Goal: Information Seeking & Learning: Learn about a topic

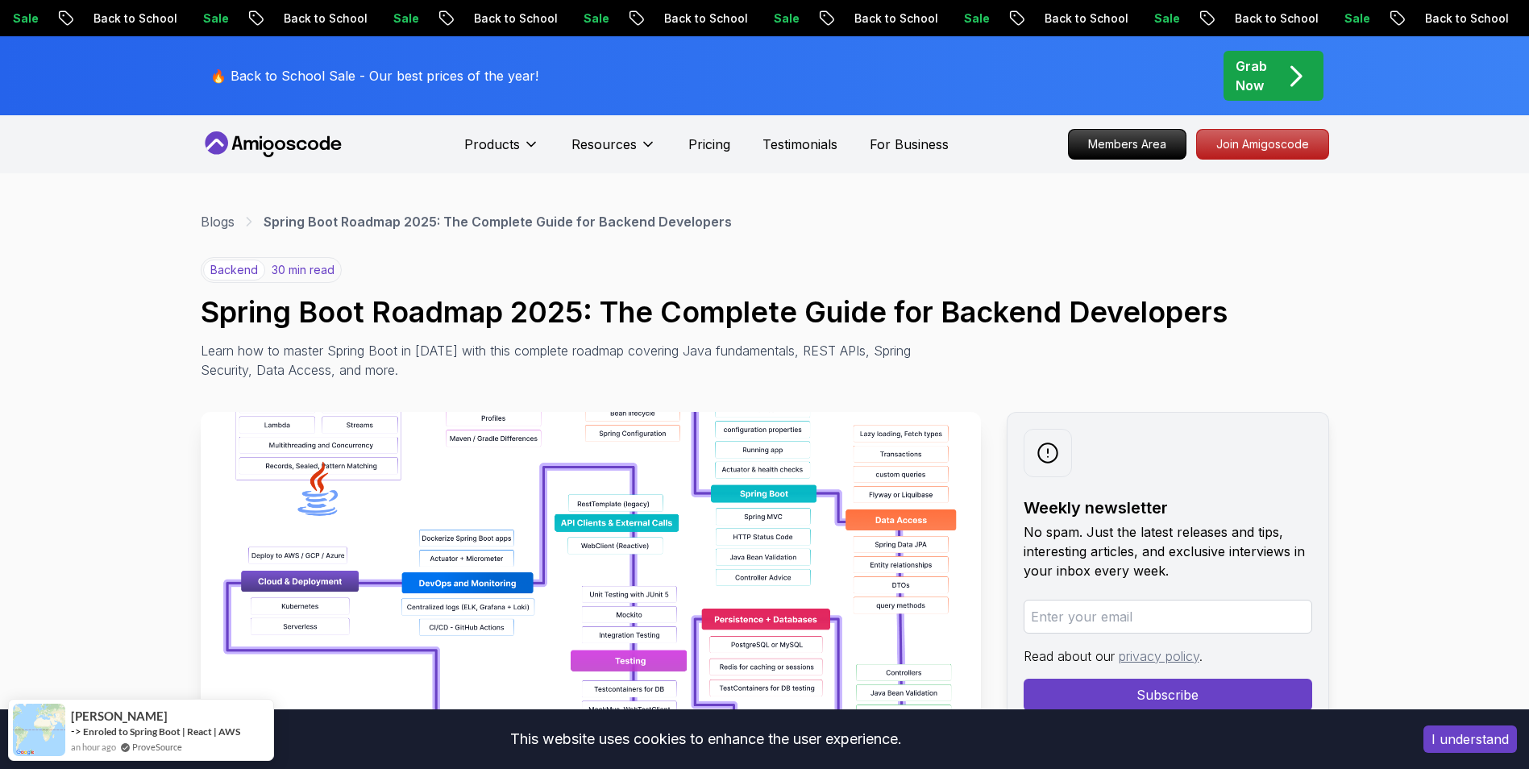
drag, startPoint x: 1449, startPoint y: 746, endPoint x: 1432, endPoint y: 740, distance: 18.6
click at [1449, 746] on button "I understand" at bounding box center [1471, 739] width 94 height 27
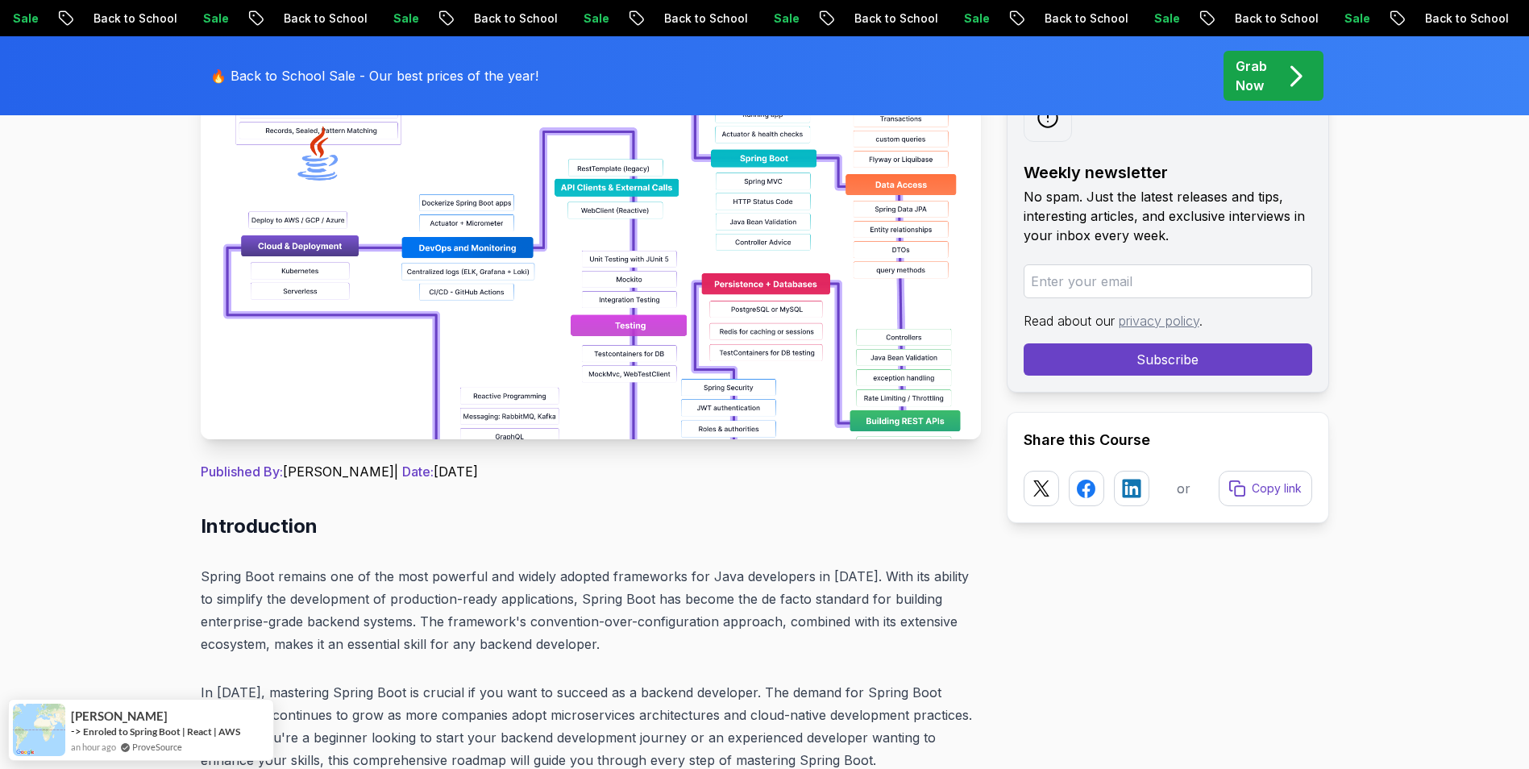
scroll to position [484, 0]
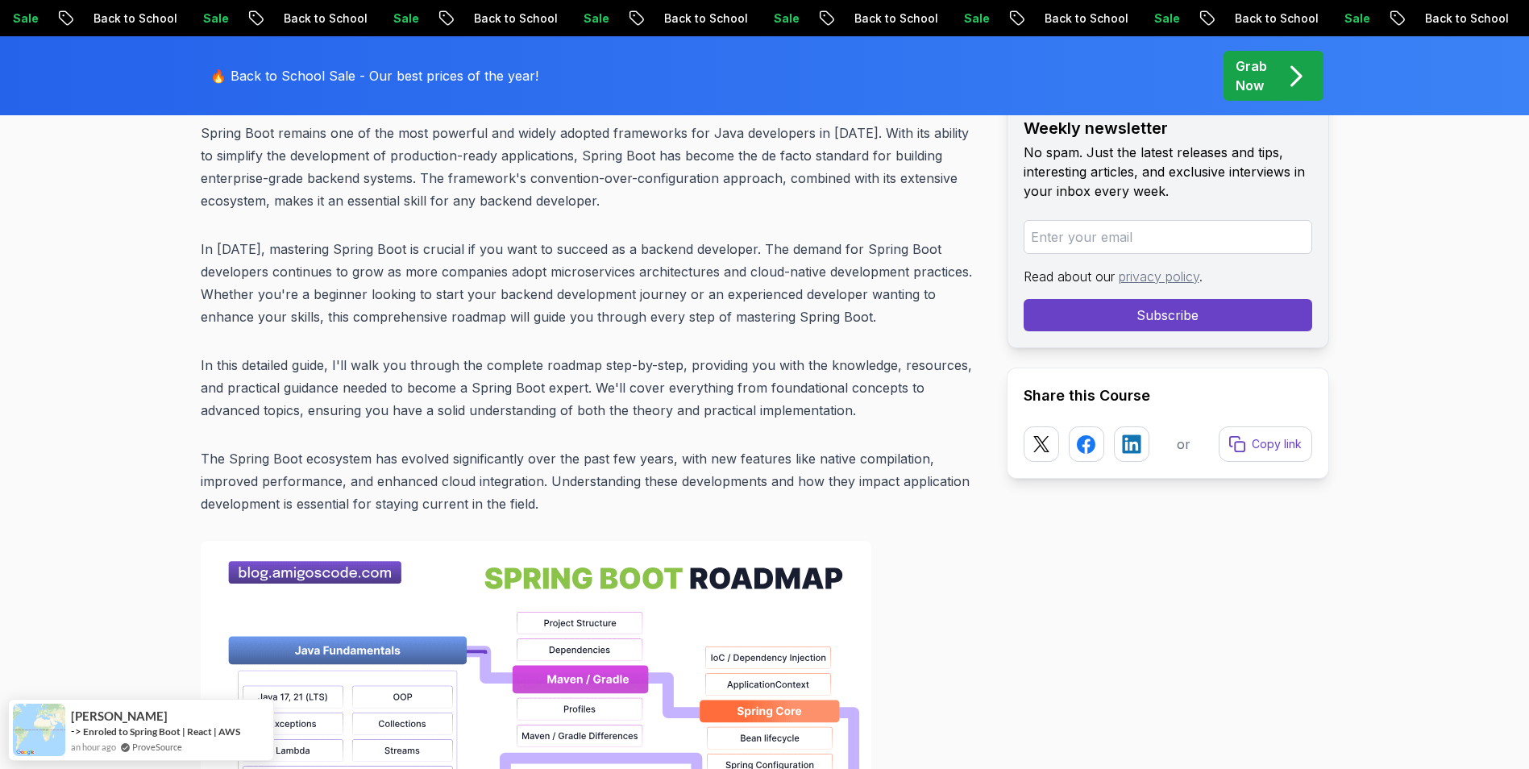
scroll to position [1048, 0]
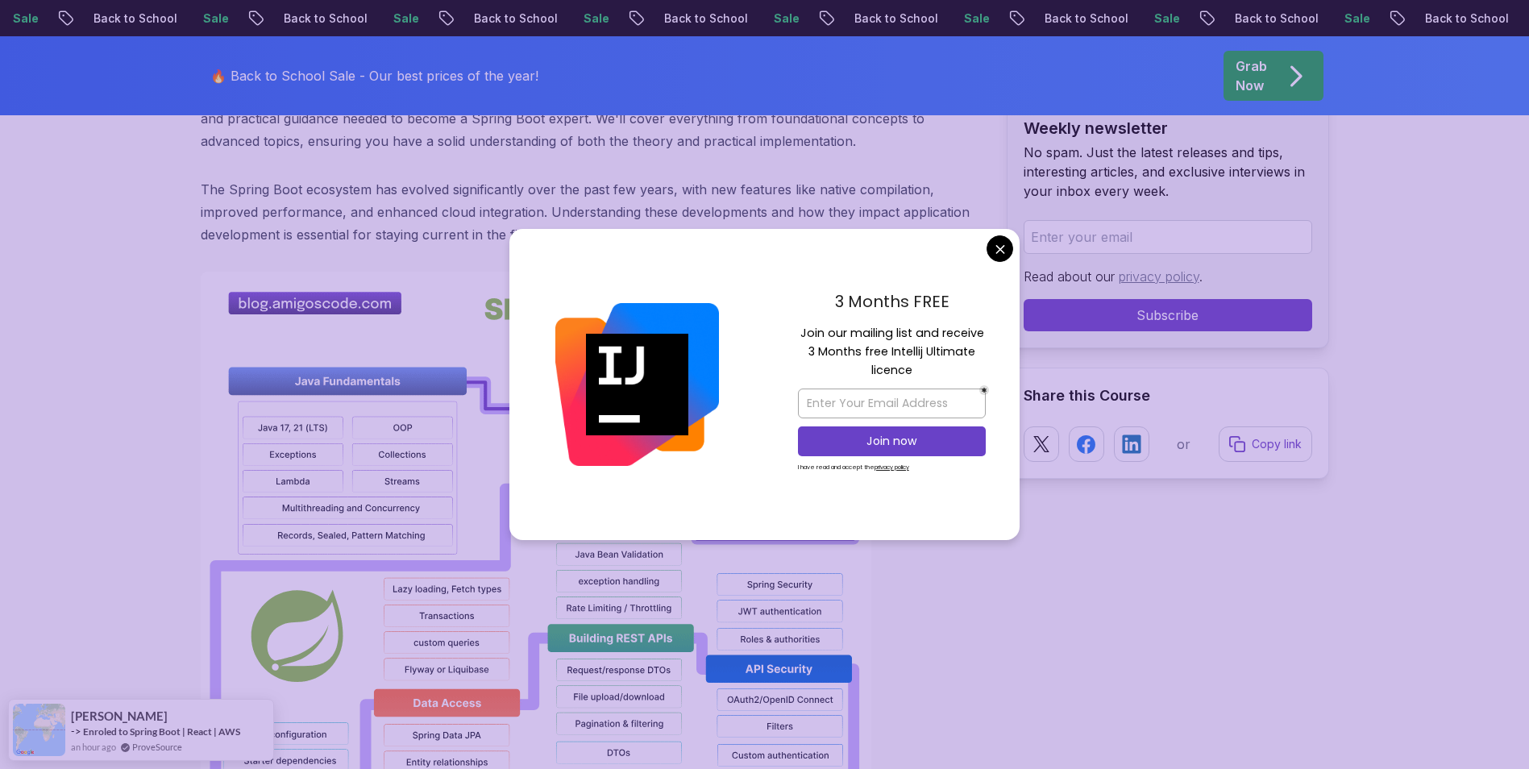
click at [518, 130] on p "In this detailed guide, I'll walk you through the complete roadmap step-by-step…" at bounding box center [591, 119] width 780 height 68
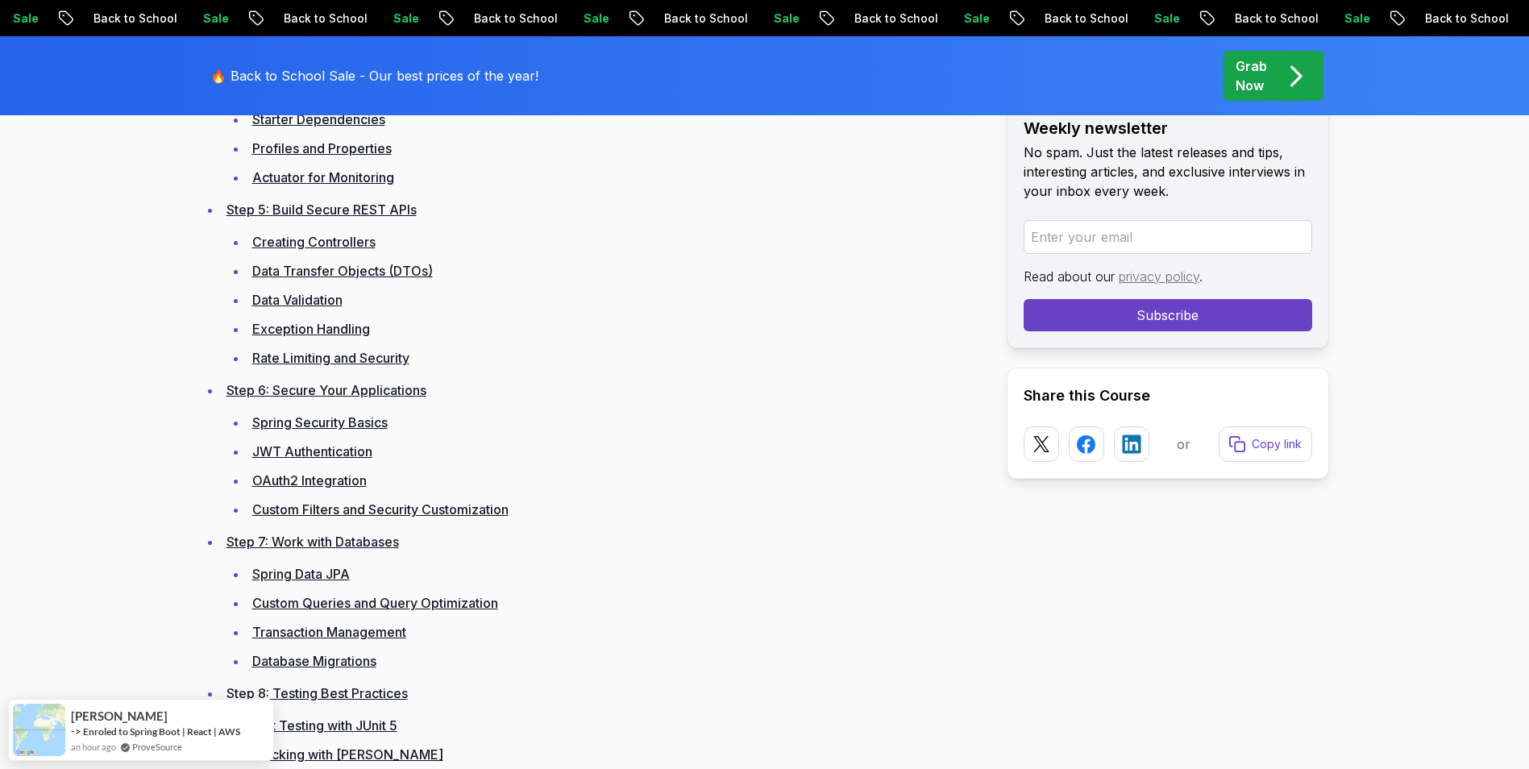
scroll to position [3063, 0]
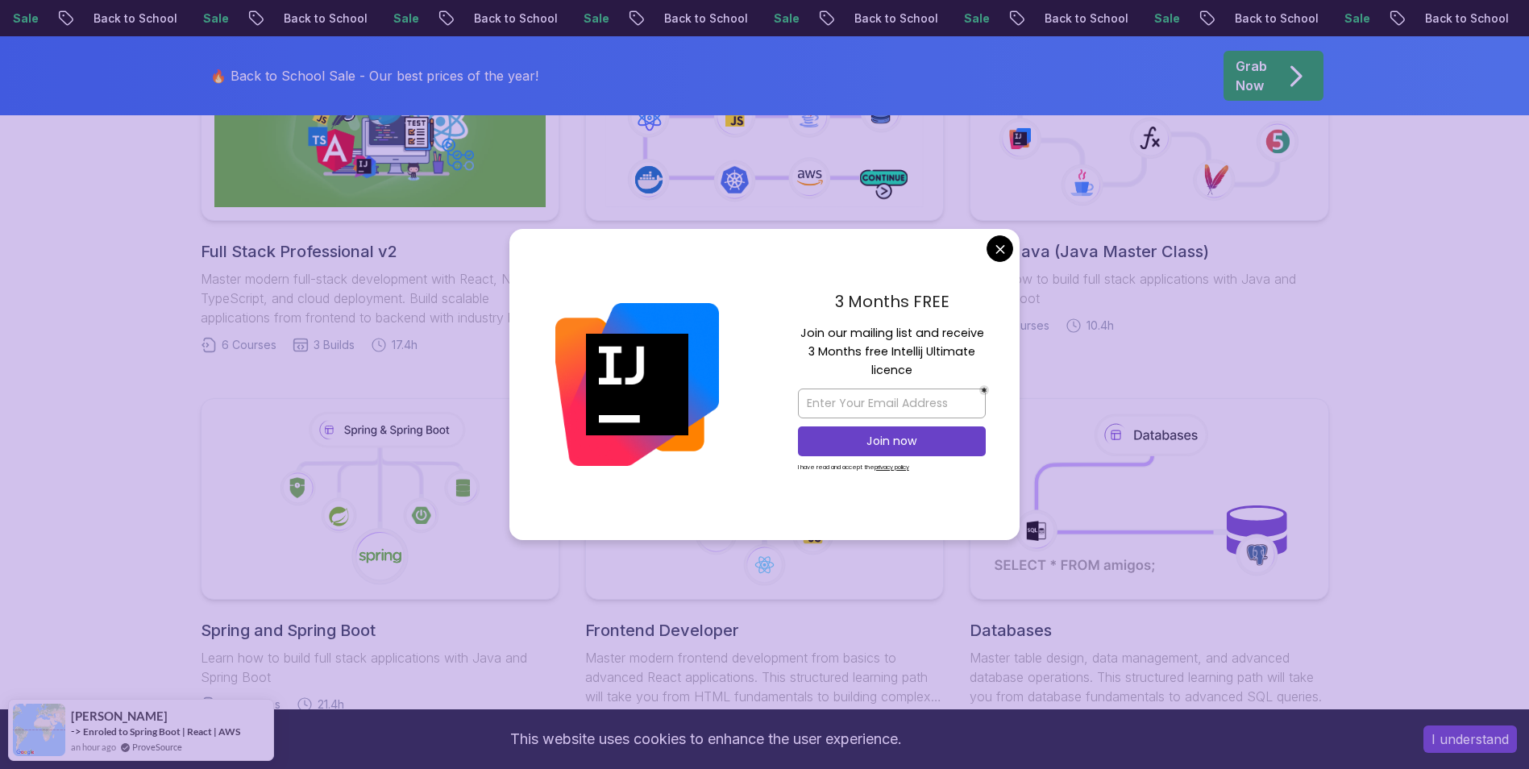
scroll to position [564, 0]
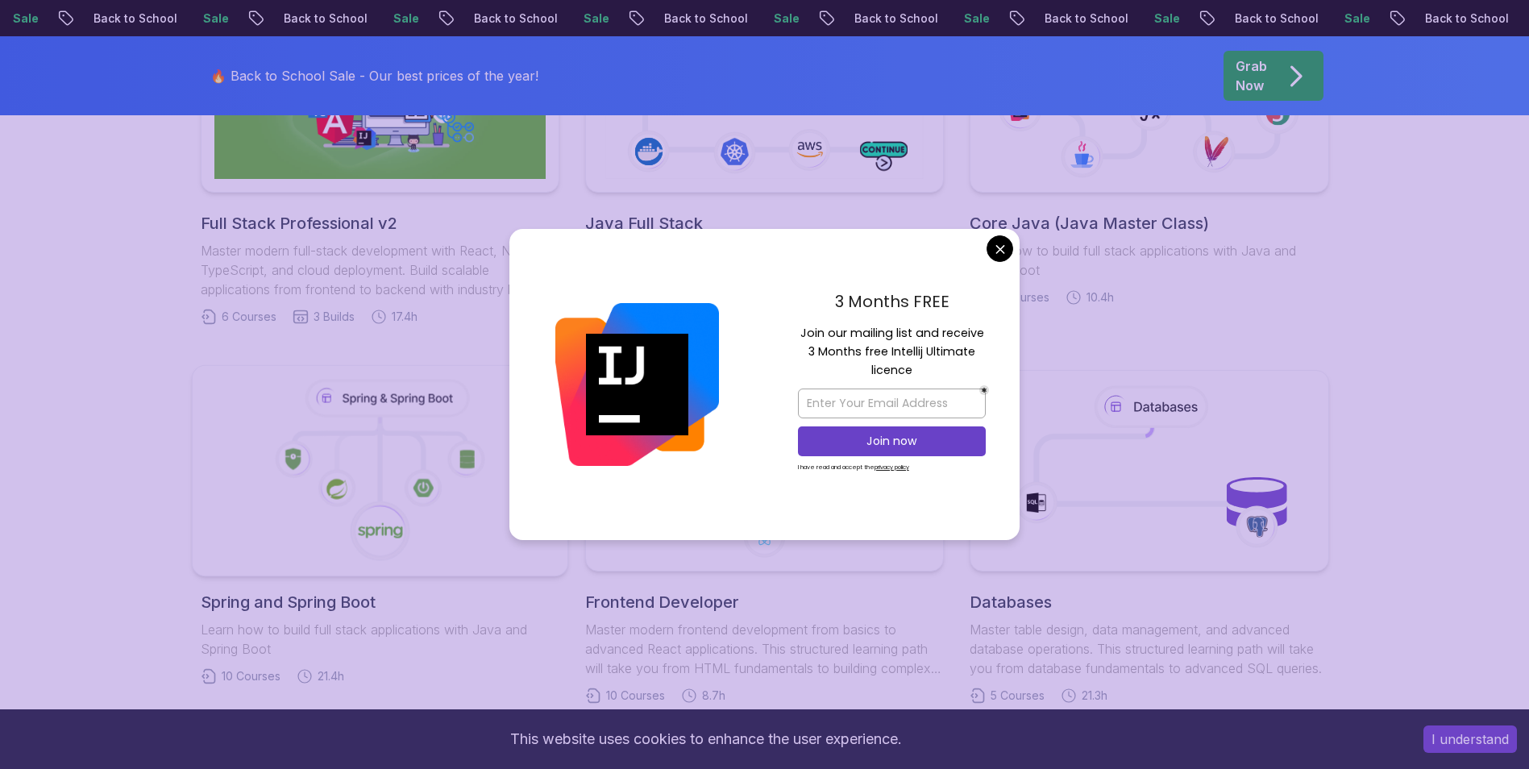
click at [201, 419] on link "Spring and Spring Boot Learn how to build full stack applications with Java and…" at bounding box center [380, 527] width 359 height 314
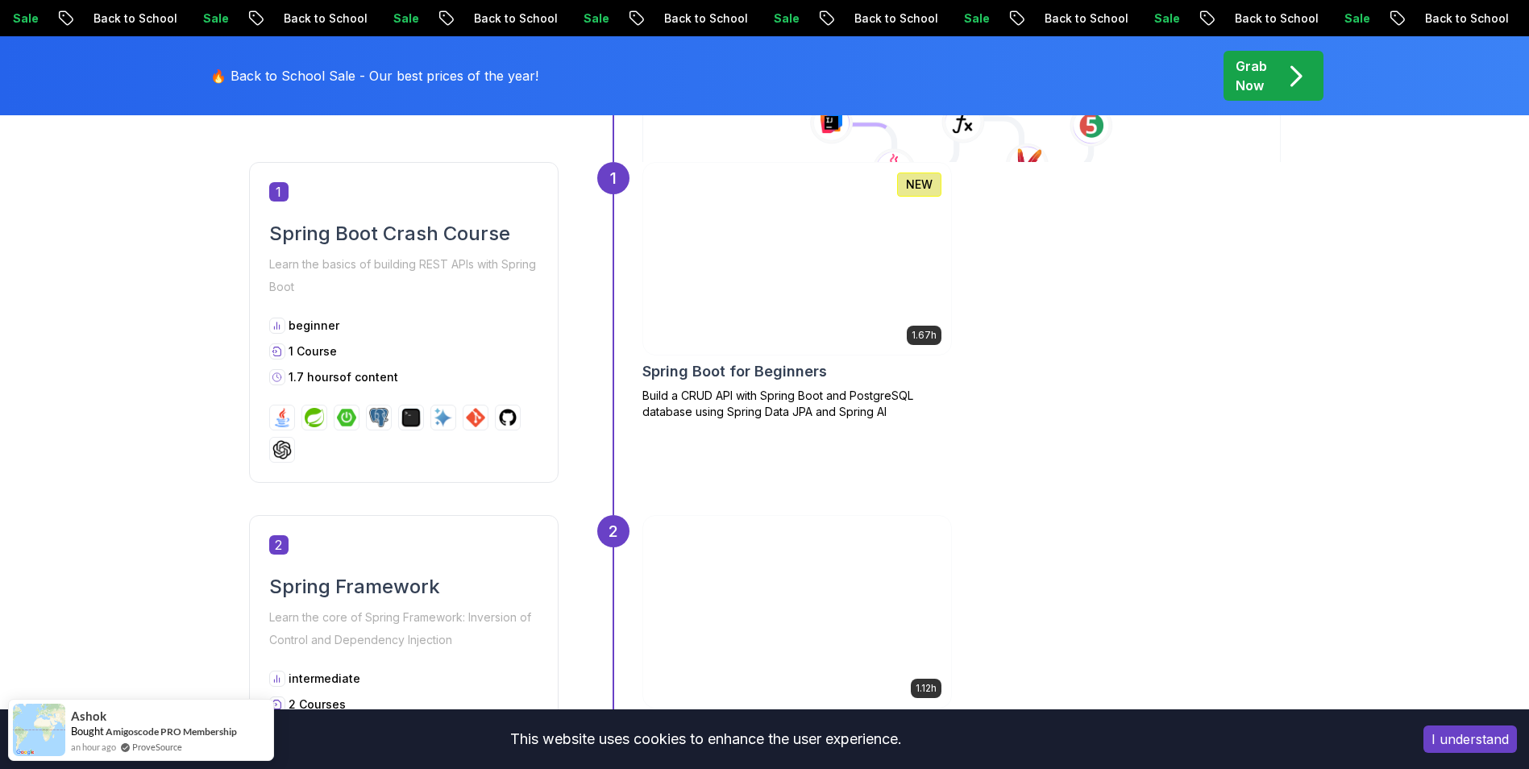
scroll to position [887, 0]
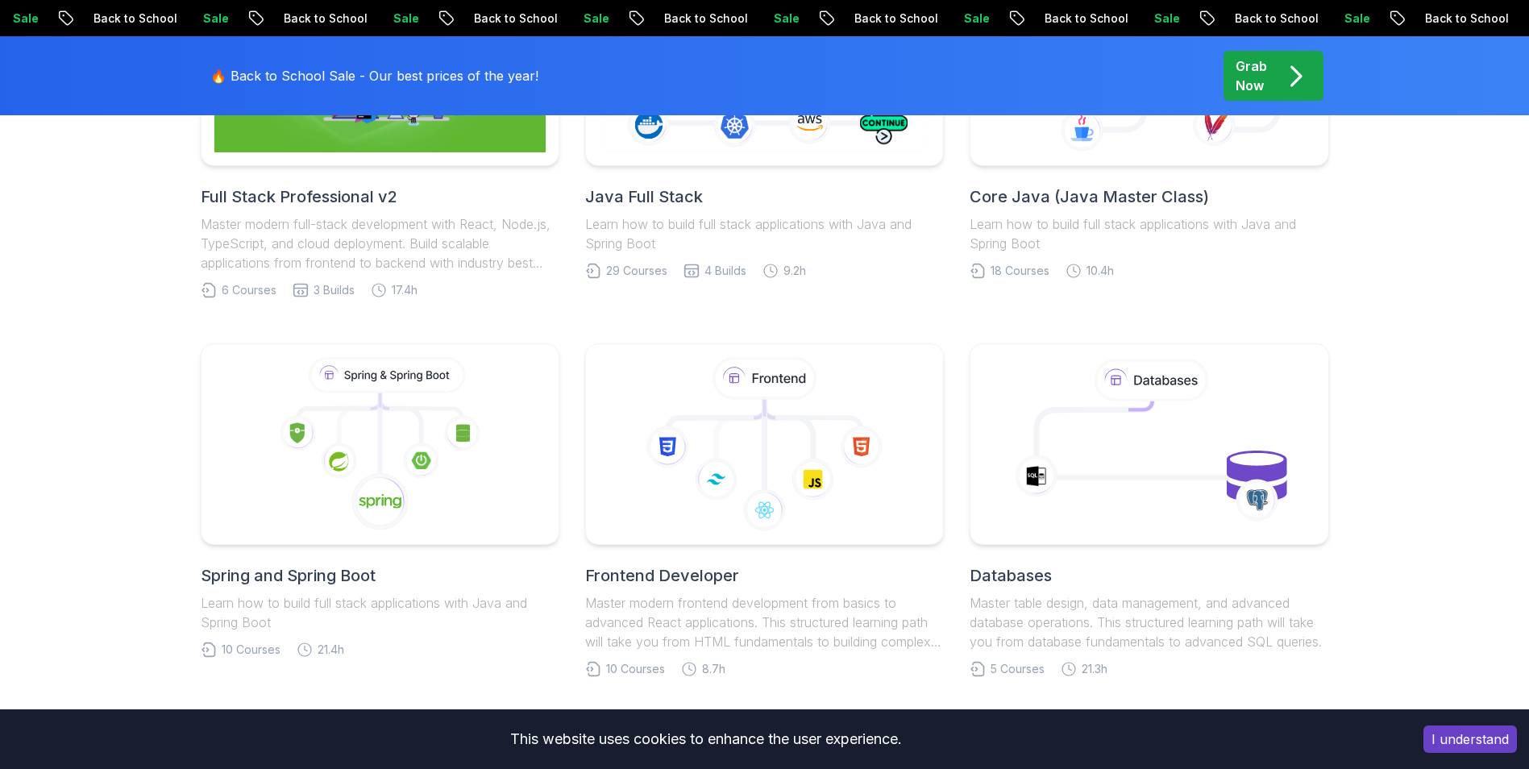
scroll to position [564, 0]
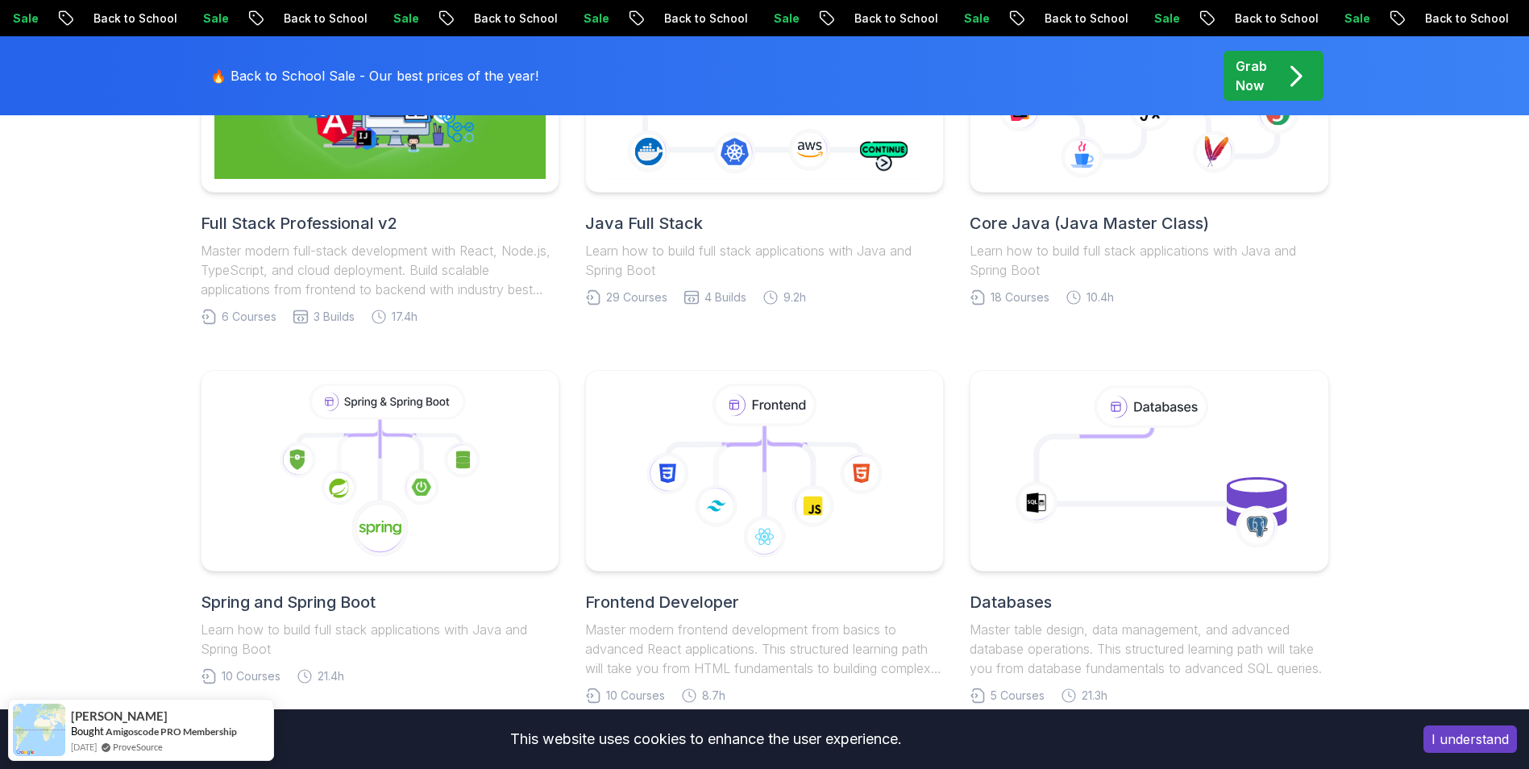
click at [1476, 447] on div "Full Stack Professional v2 Master modern full-stack development with React, Nod…" at bounding box center [764, 537] width 1529 height 1246
click at [1462, 517] on div "Full Stack Professional v2 Master modern full-stack development with React, Nod…" at bounding box center [764, 537] width 1529 height 1246
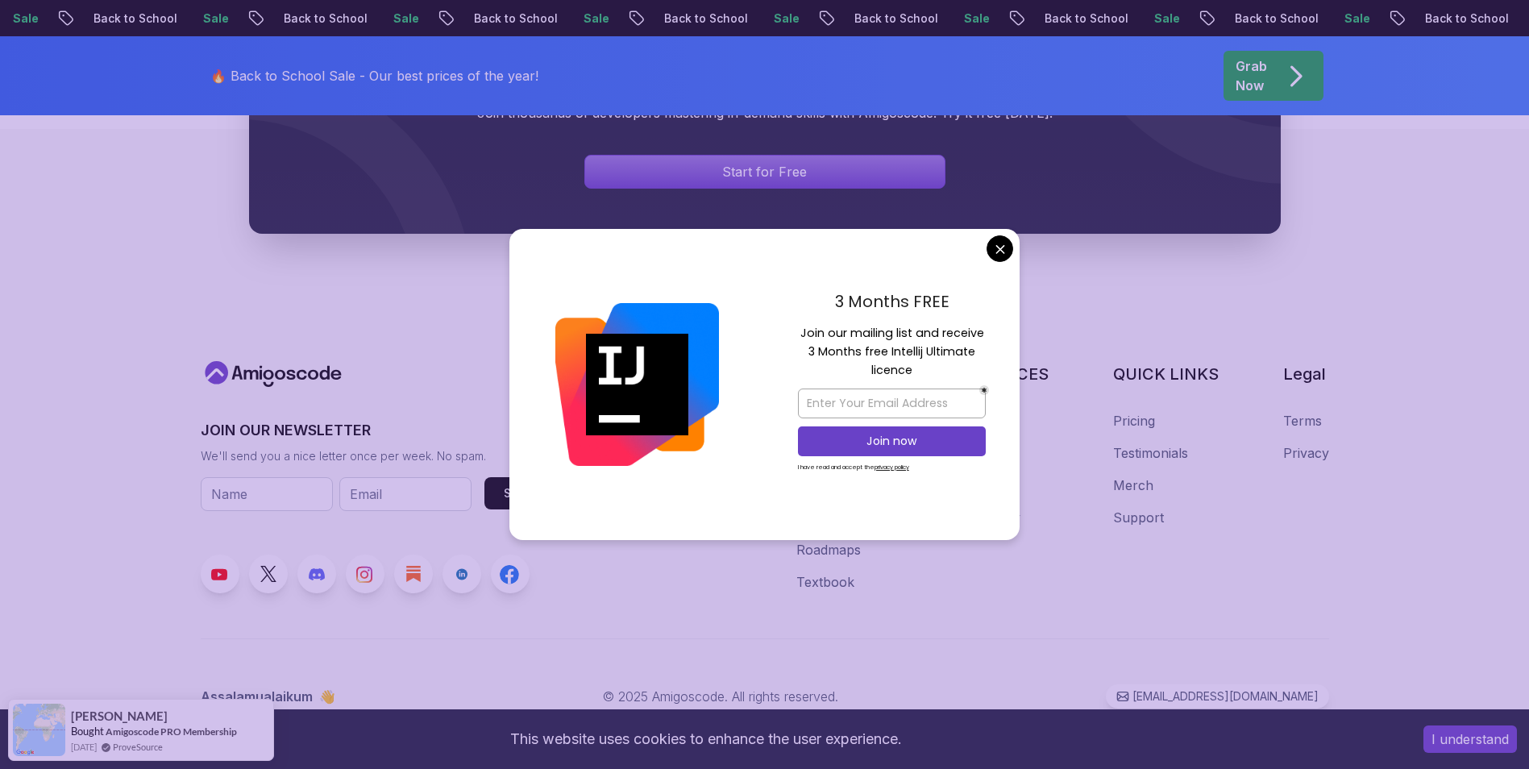
scroll to position [1741, 0]
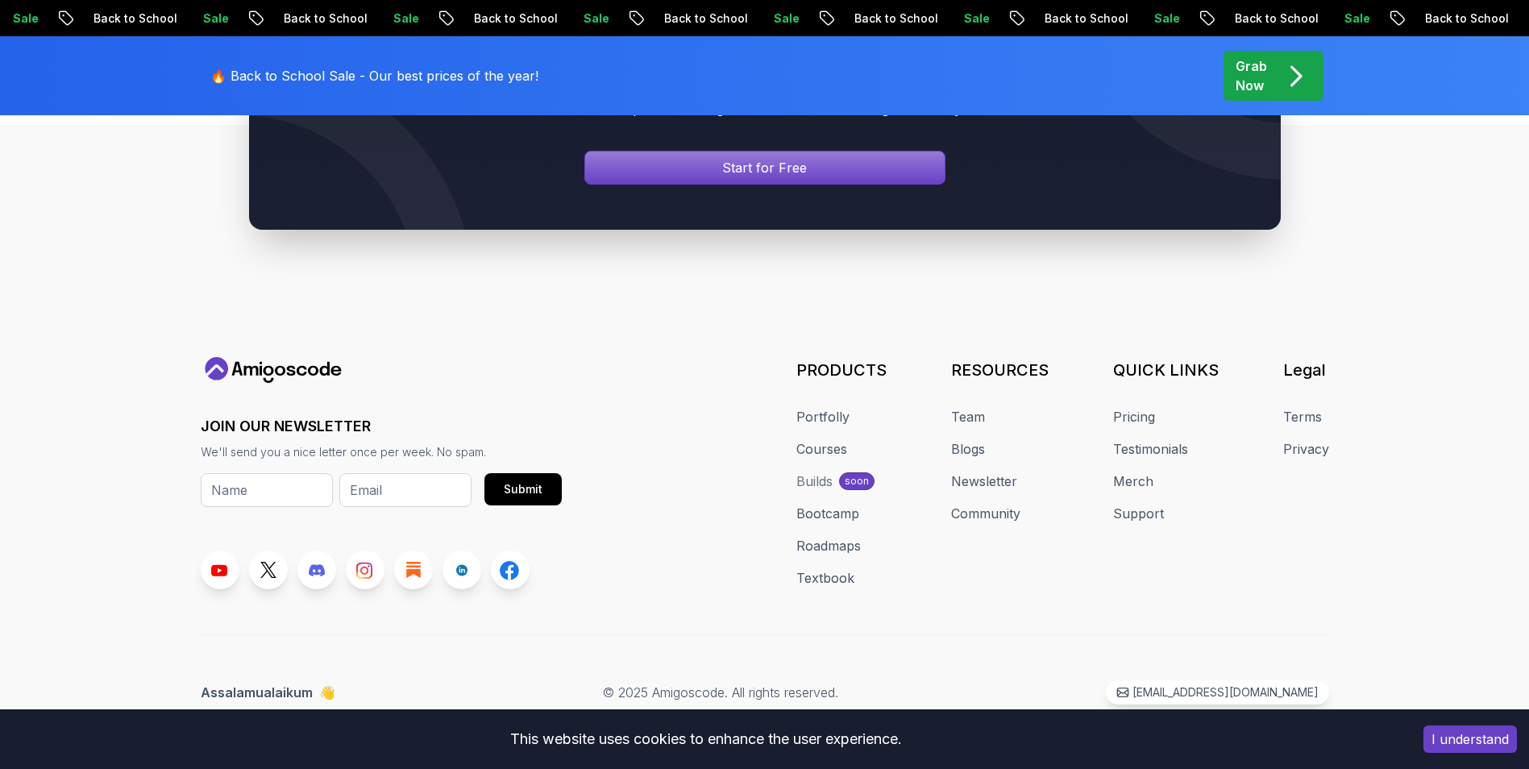
click at [1419, 476] on footer "JOIN OUR NEWSLETTER We'll send you a nice letter once per week. No spam. Submit…" at bounding box center [764, 447] width 1529 height 644
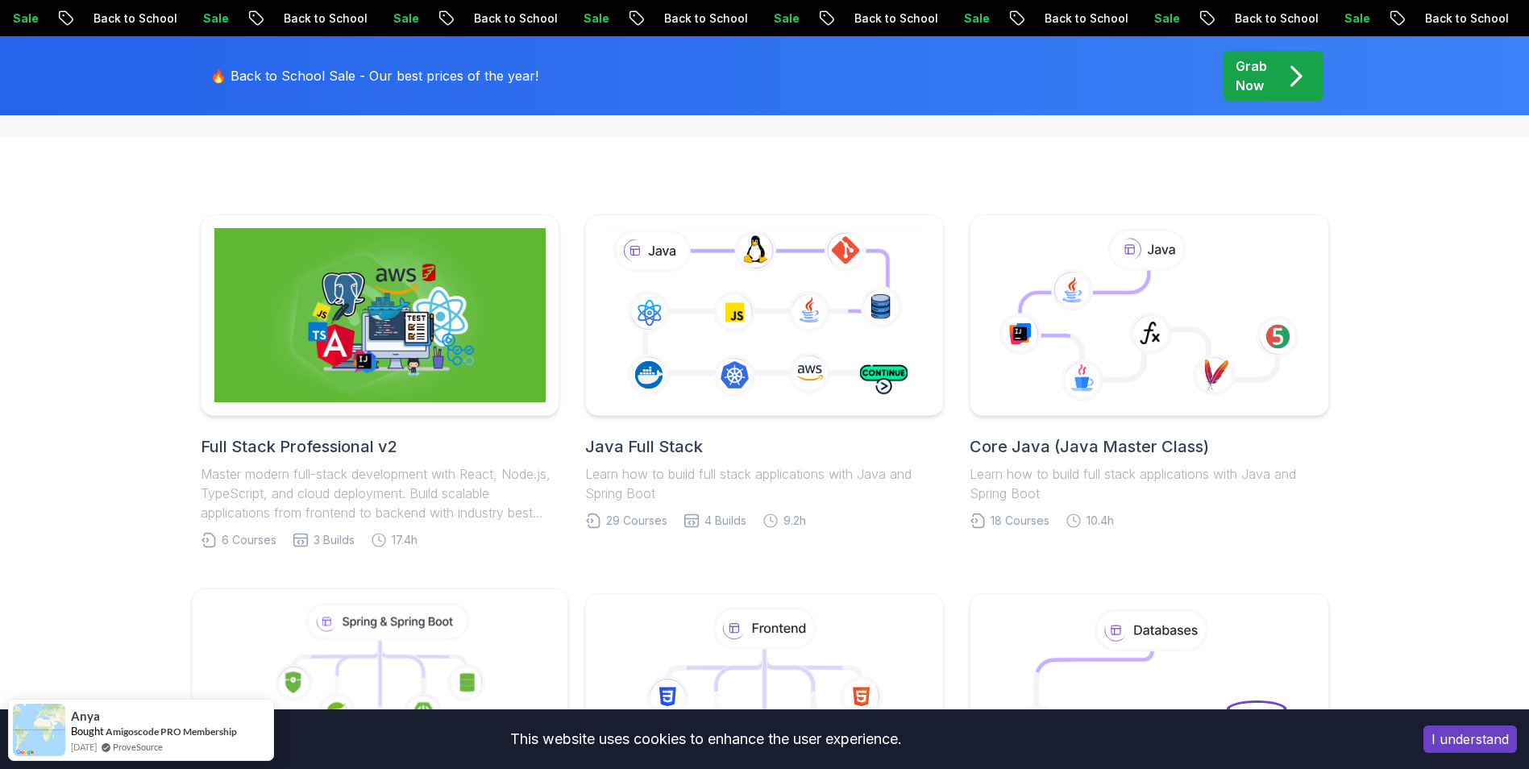
scroll to position [322, 0]
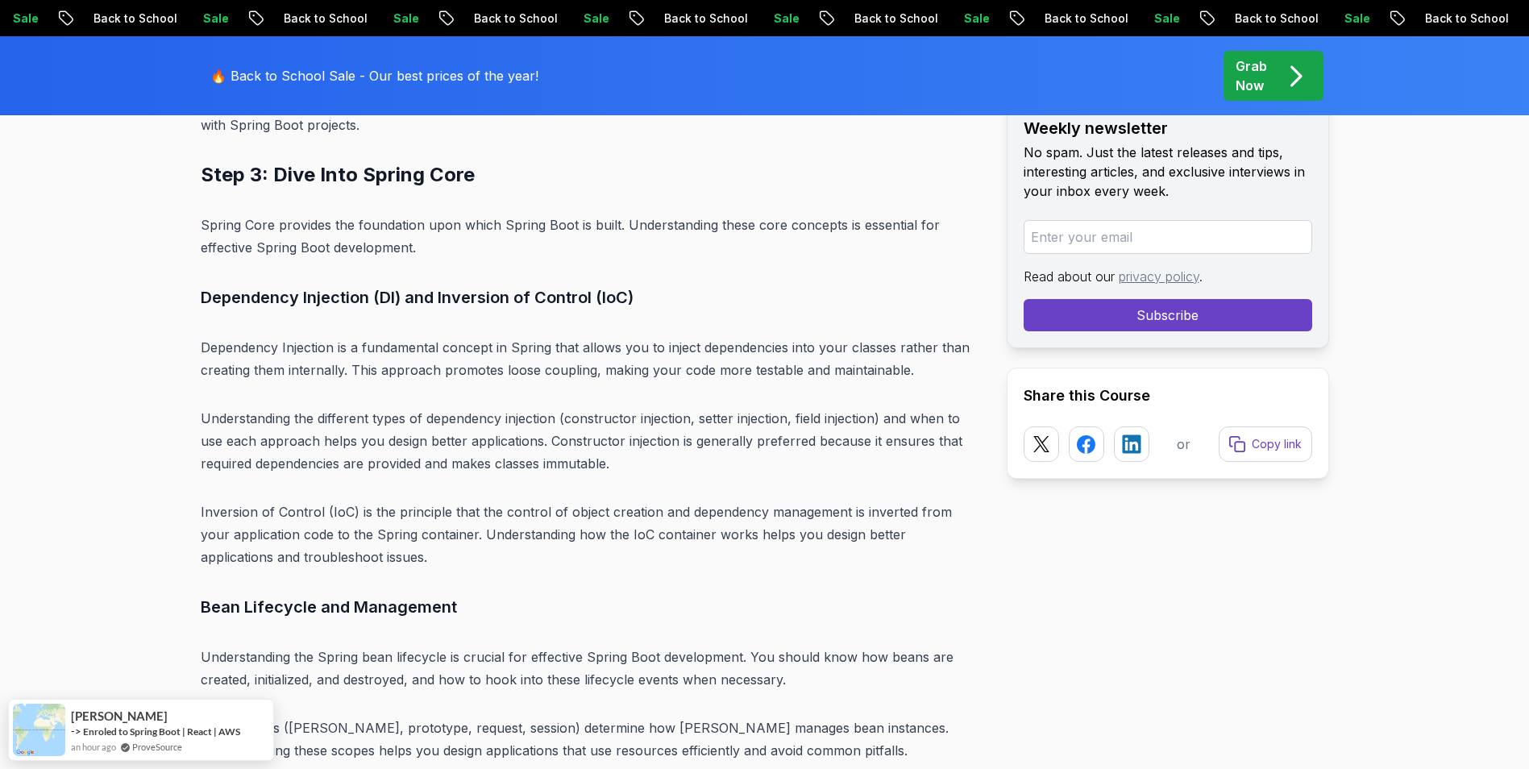
scroll to position [7688, 0]
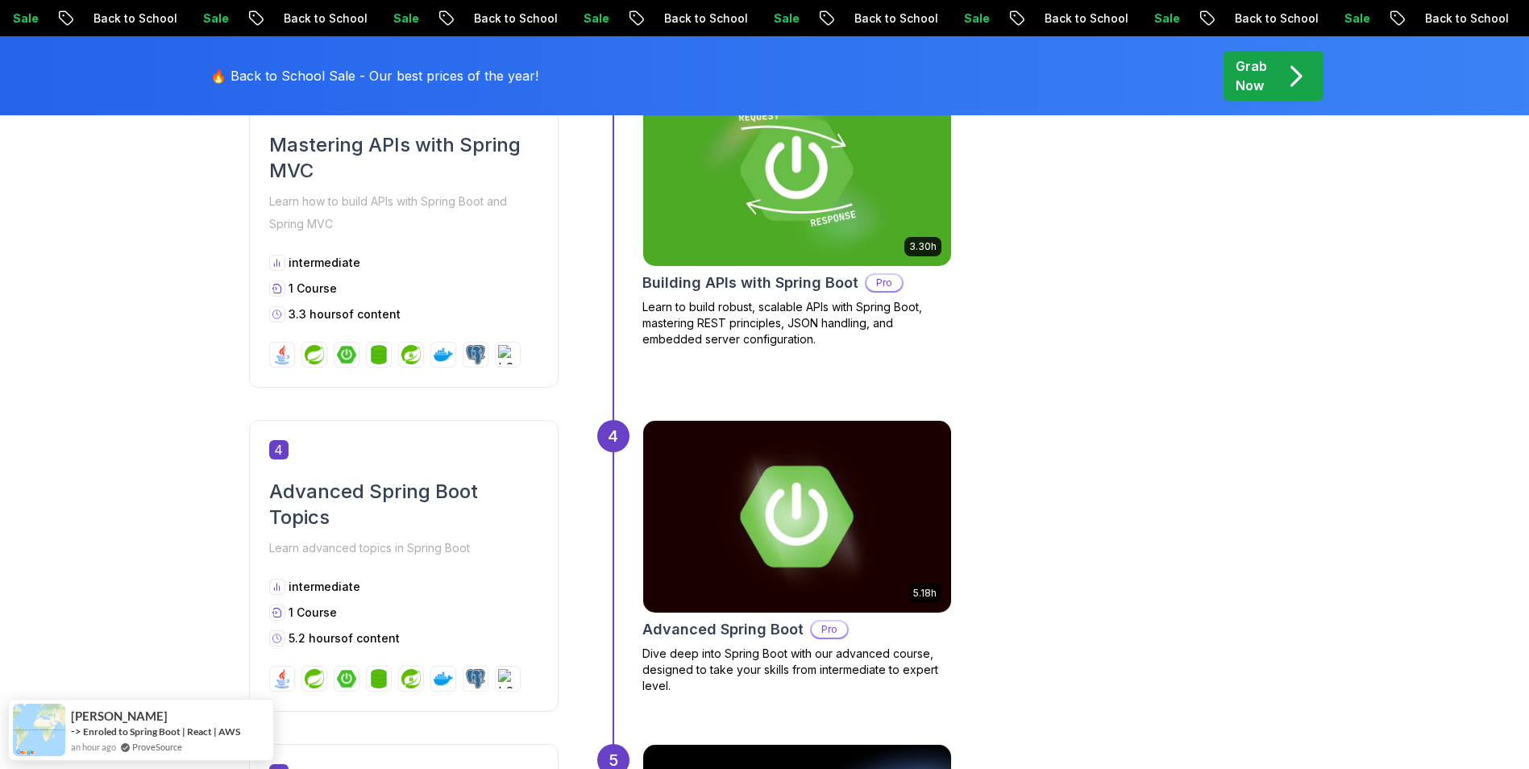
scroll to position [1693, 0]
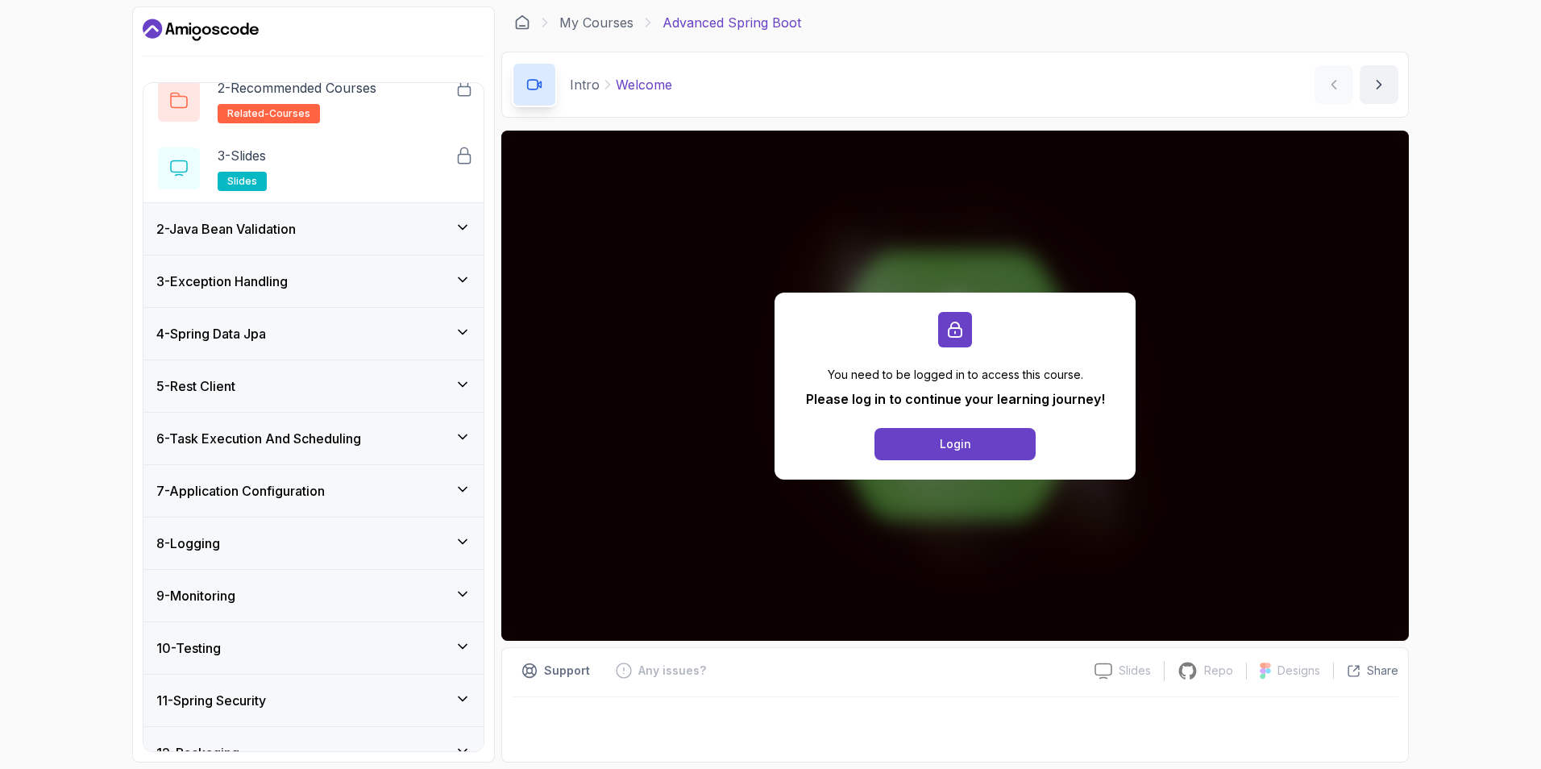
scroll to position [215, 0]
